Goal: Answer question/provide support: Share knowledge or assist other users

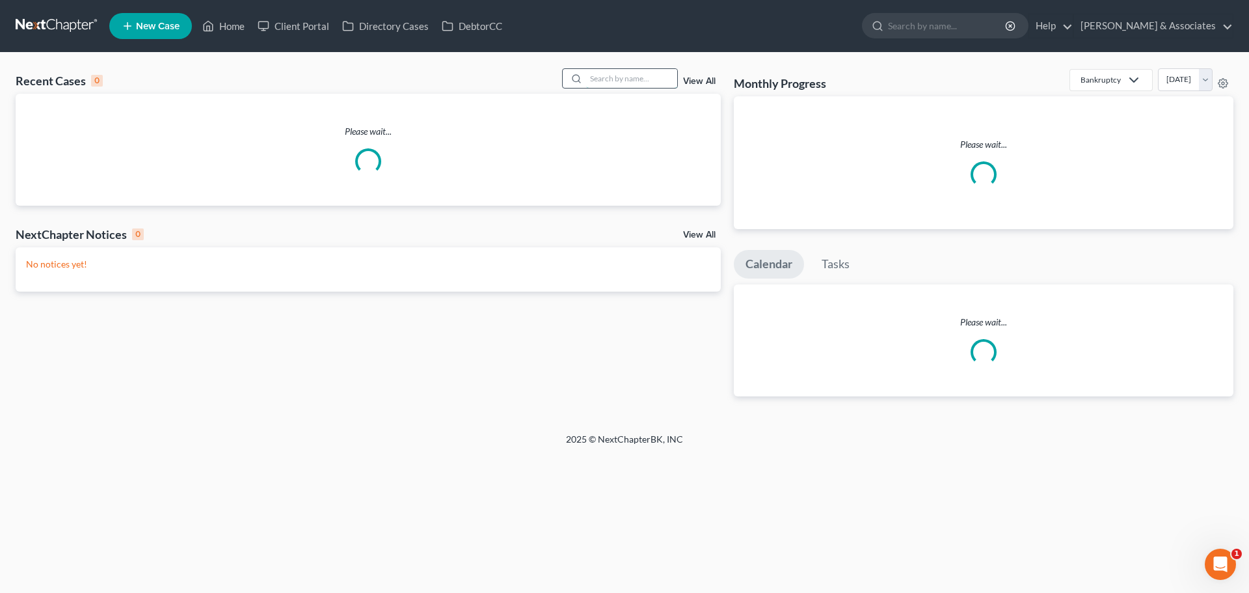
click at [591, 75] on input "search" at bounding box center [631, 78] width 91 height 19
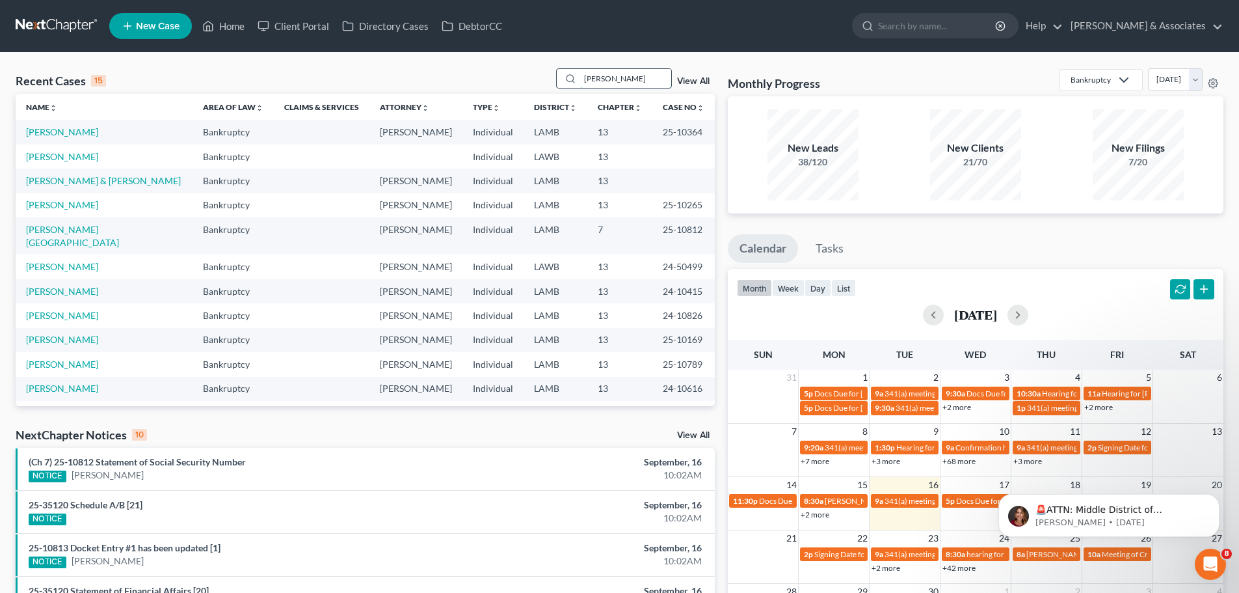
click at [637, 83] on input "[PERSON_NAME]" at bounding box center [625, 78] width 91 height 19
click at [569, 79] on circle at bounding box center [570, 78] width 7 height 7
click at [631, 72] on input "[PERSON_NAME]" at bounding box center [625, 78] width 91 height 19
type input "p"
type input "[PERSON_NAME]"
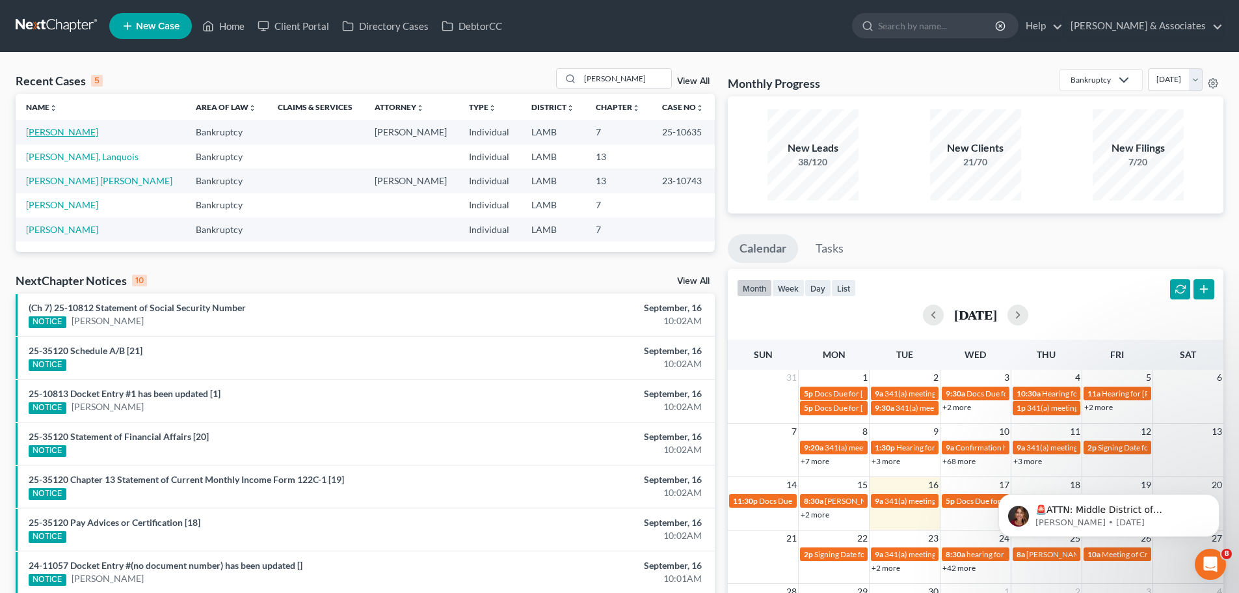
click at [66, 135] on link "[PERSON_NAME]" at bounding box center [62, 131] width 72 height 11
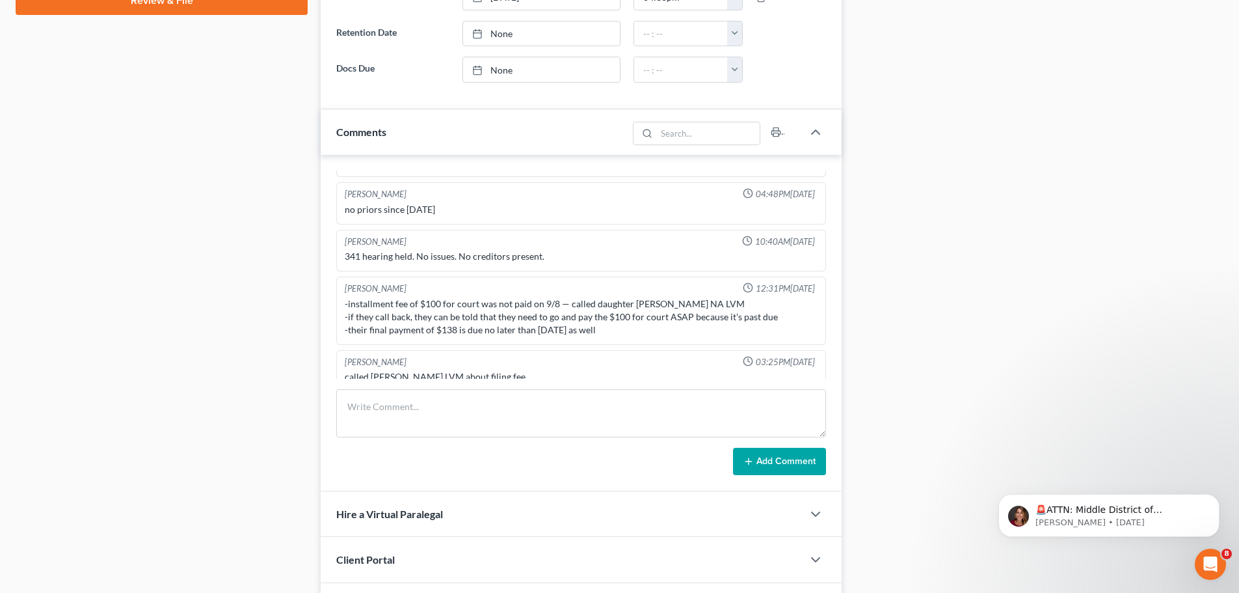
scroll to position [631, 0]
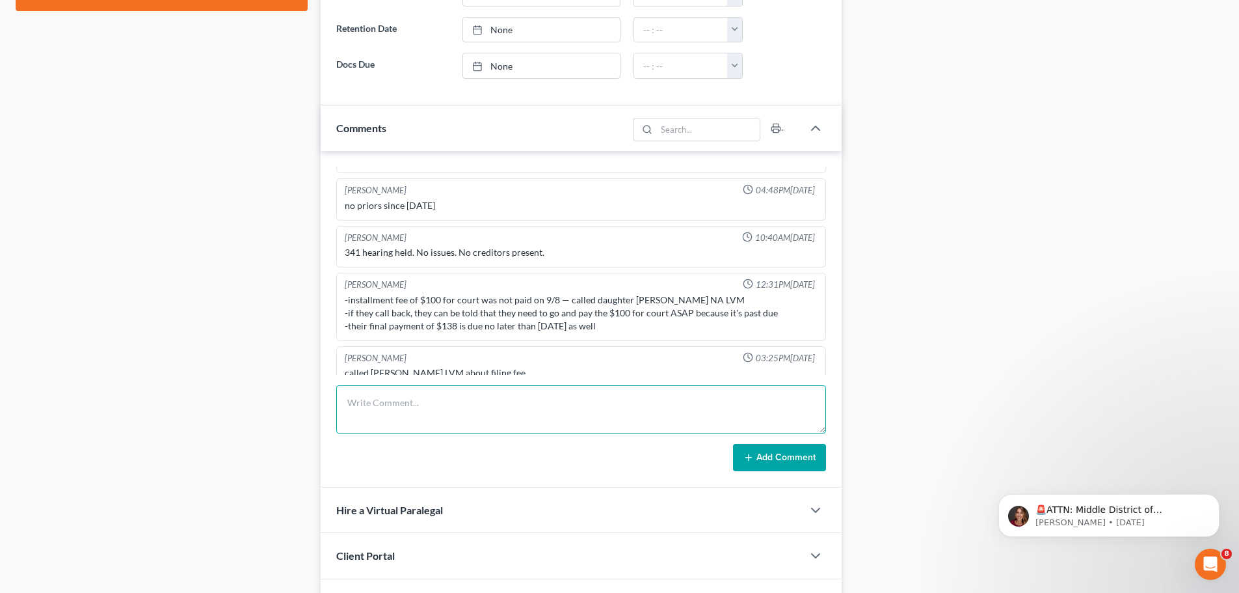
click at [676, 396] on textarea at bounding box center [581, 409] width 490 height 48
type textarea "Called and LM for her to come and sign state return"
click at [763, 461] on button "Add Comment" at bounding box center [779, 457] width 93 height 27
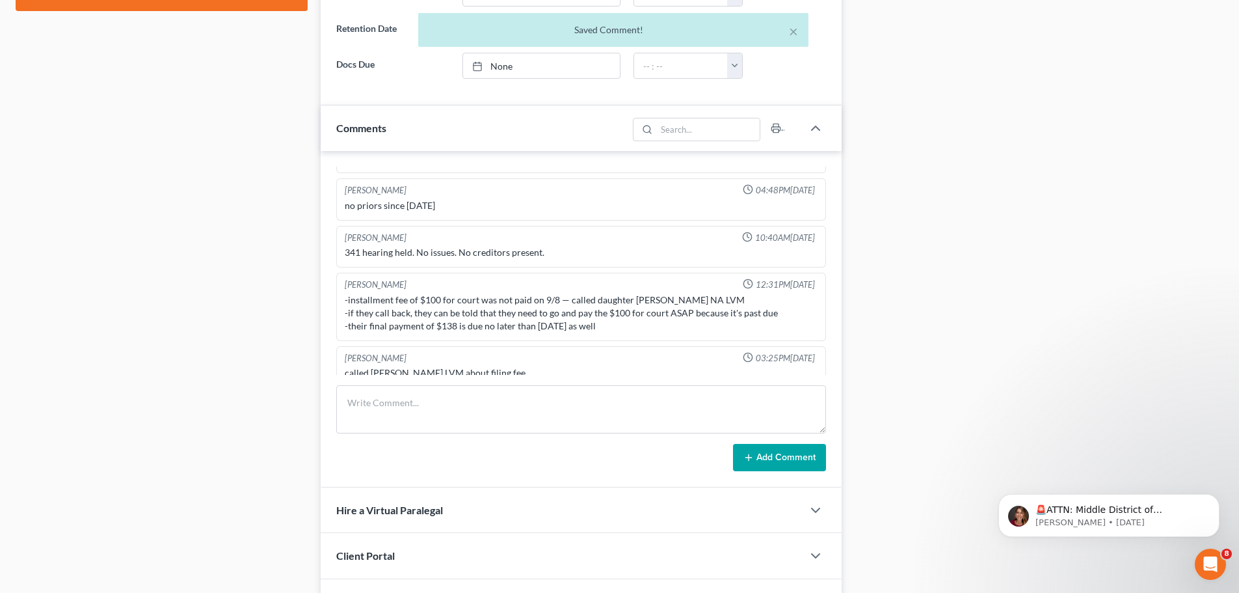
scroll to position [2243, 0]
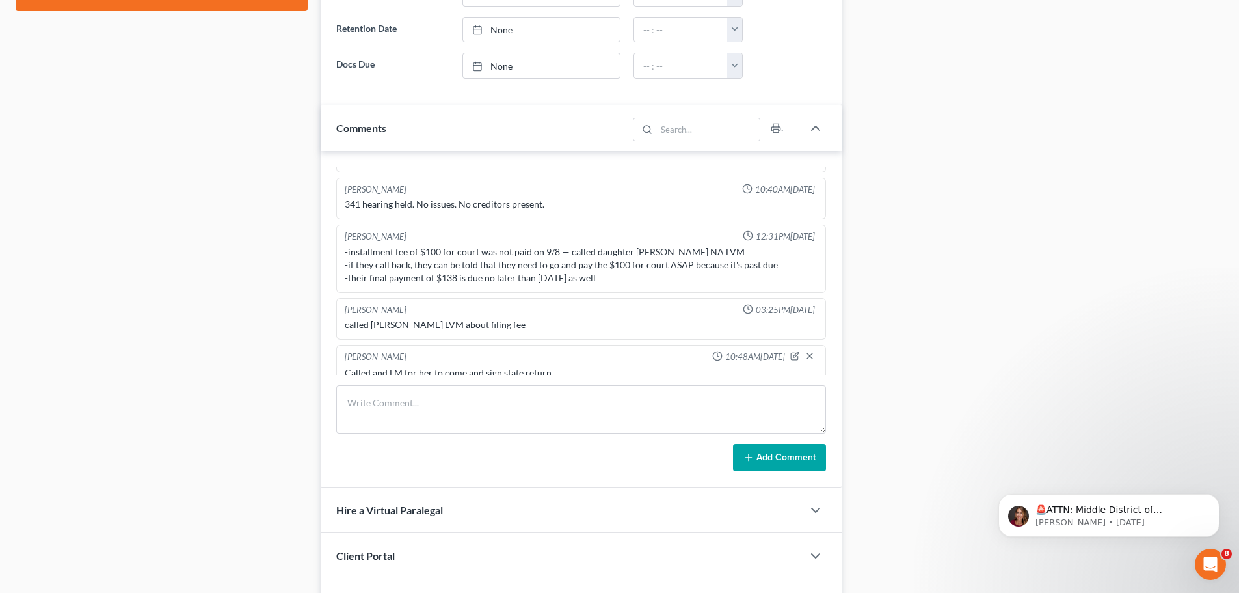
click at [33, 310] on div "Case Dashboard Payments Invoices Payments Payments Credit Report Client Profile" at bounding box center [161, 228] width 305 height 1468
